Goal: Information Seeking & Learning: Find specific fact

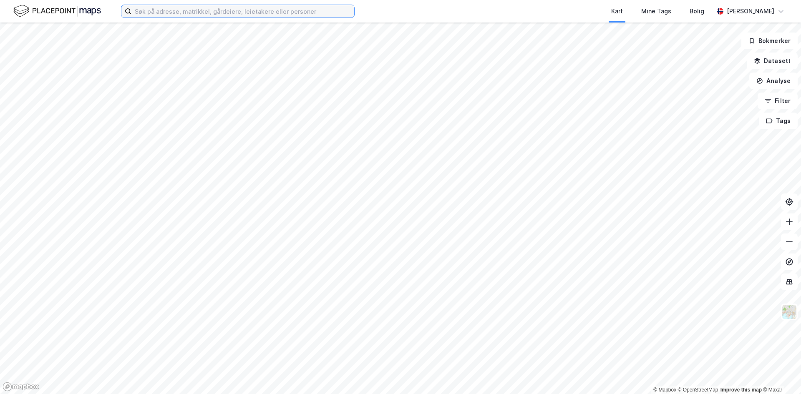
click at [164, 14] on input at bounding box center [242, 11] width 223 height 13
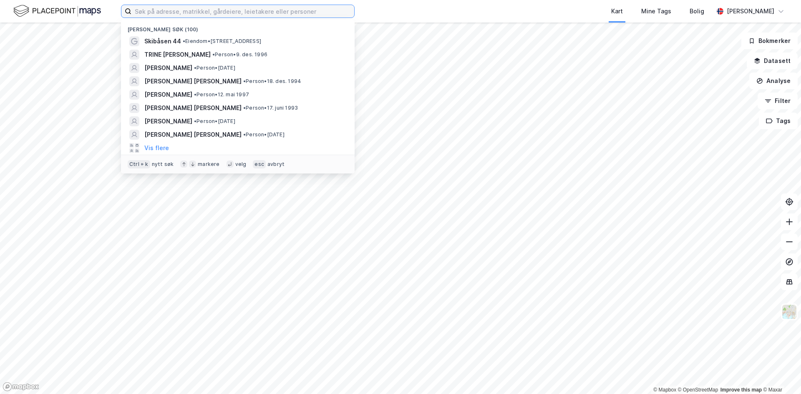
paste input "[PERSON_NAME] [PERSON_NAME]"
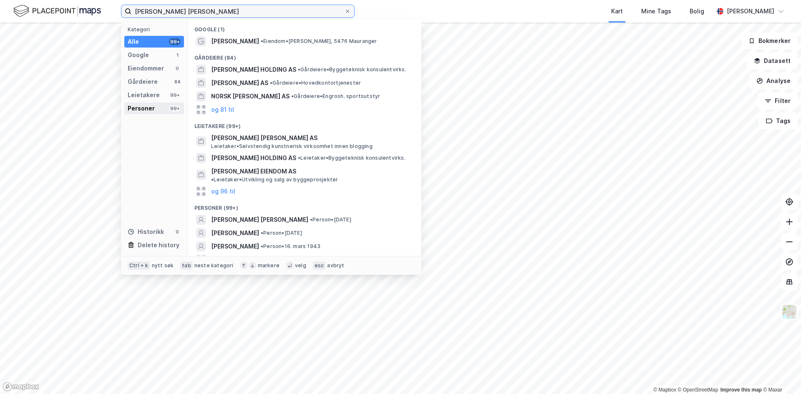
type input "[PERSON_NAME] [PERSON_NAME]"
click at [144, 108] on div "Personer" at bounding box center [141, 108] width 27 height 10
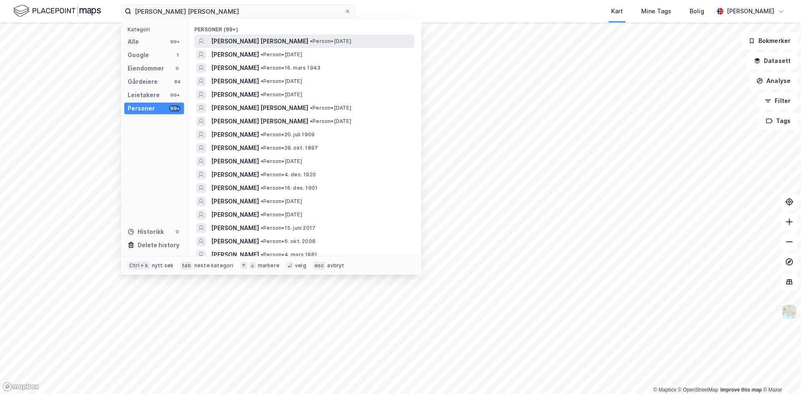
click at [267, 38] on span "[PERSON_NAME] [PERSON_NAME]" at bounding box center [259, 41] width 97 height 10
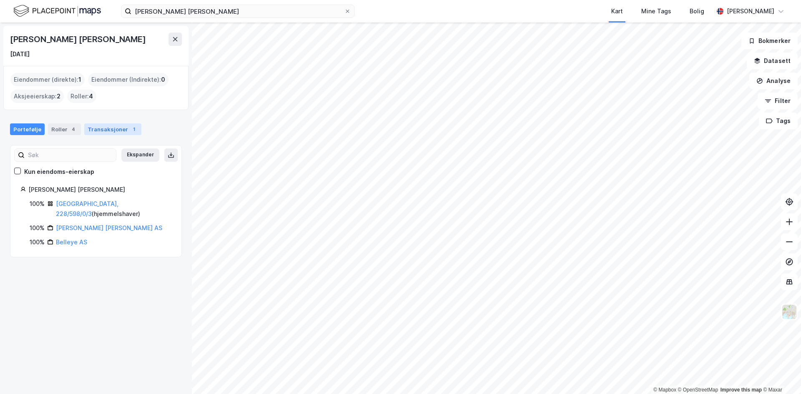
click at [106, 127] on div "Transaksjoner 1" at bounding box center [112, 129] width 57 height 12
